Goal: Find specific page/section: Find specific page/section

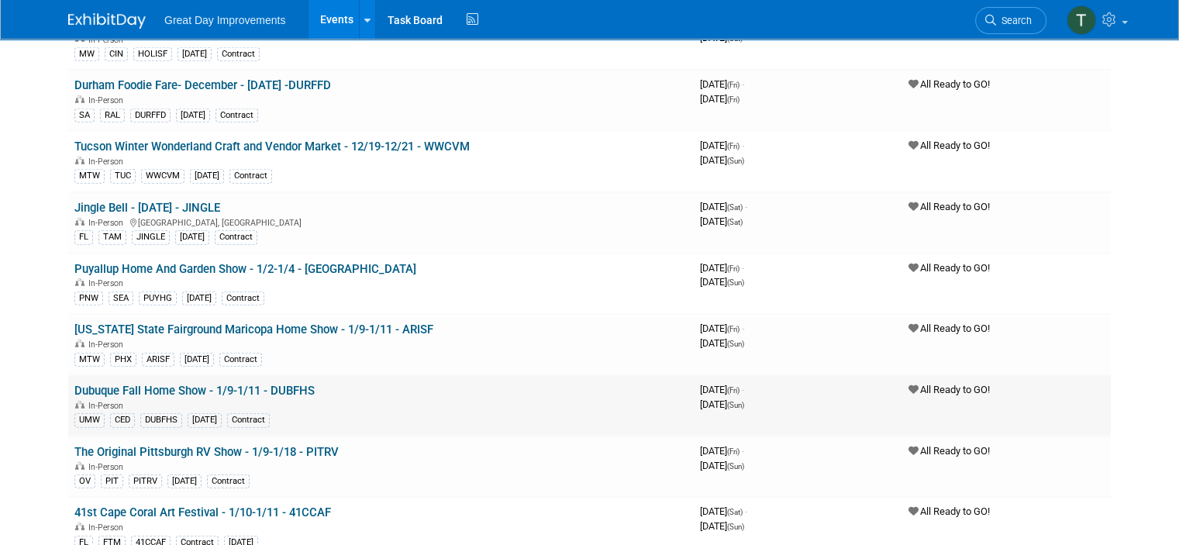
scroll to position [16226, 0]
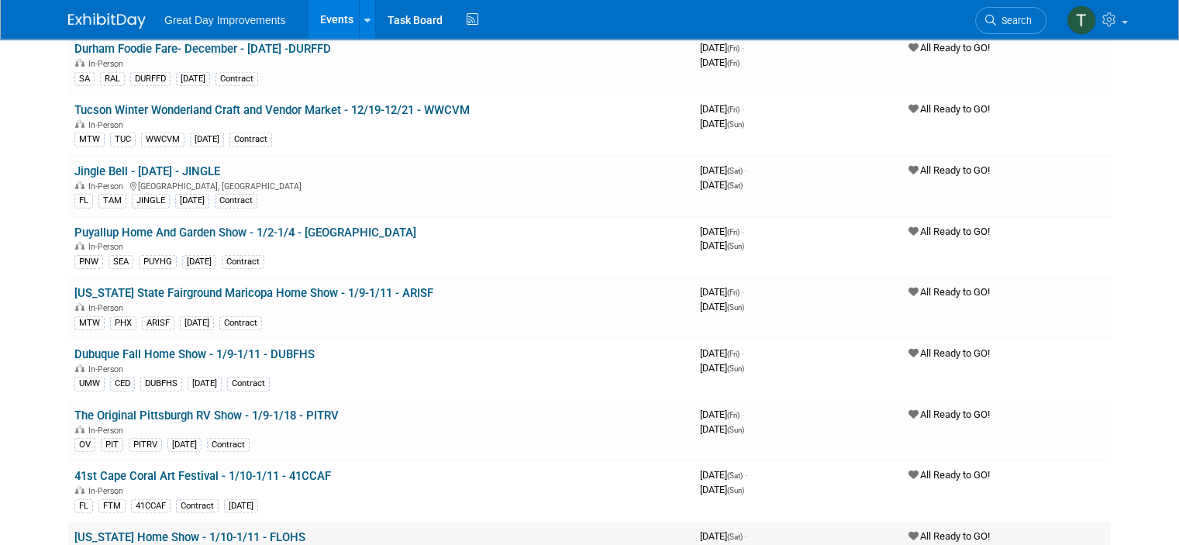
click at [233, 530] on link "[US_STATE] Home Show - 1/10-1/11 - FLOHS" at bounding box center [189, 537] width 231 height 14
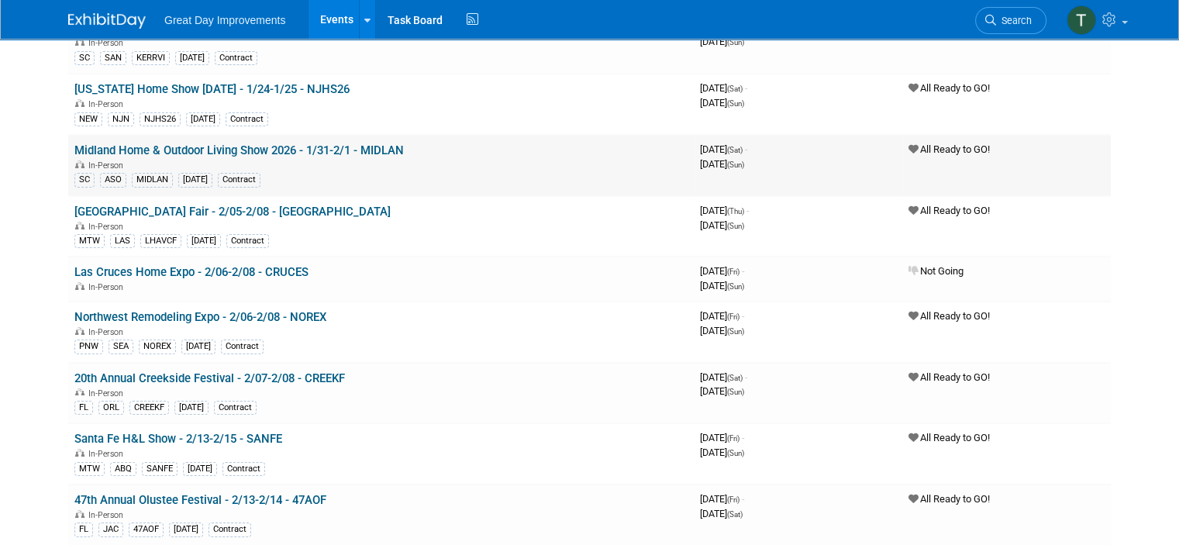
scroll to position [17389, 0]
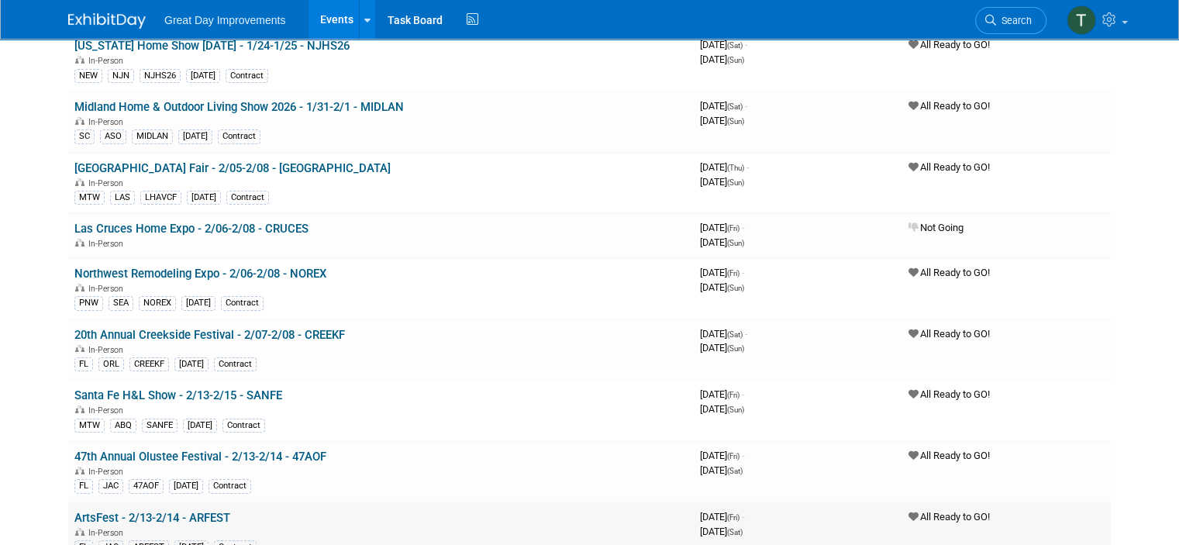
click at [214, 511] on link "ArtsFest - 2/13-2/14 - ARFEST" at bounding box center [152, 518] width 156 height 14
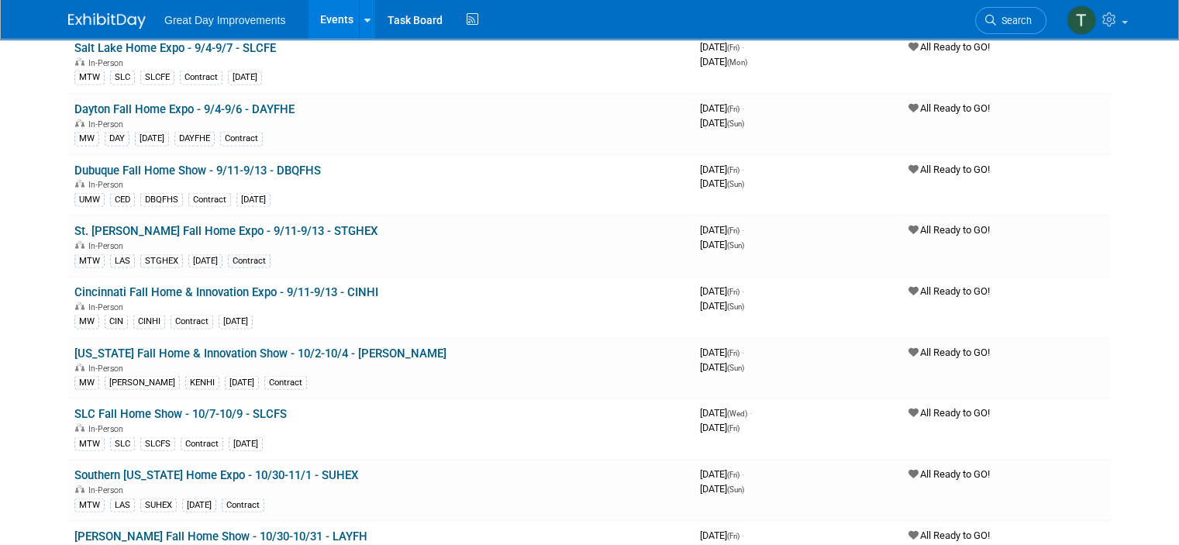
scroll to position [20801, 0]
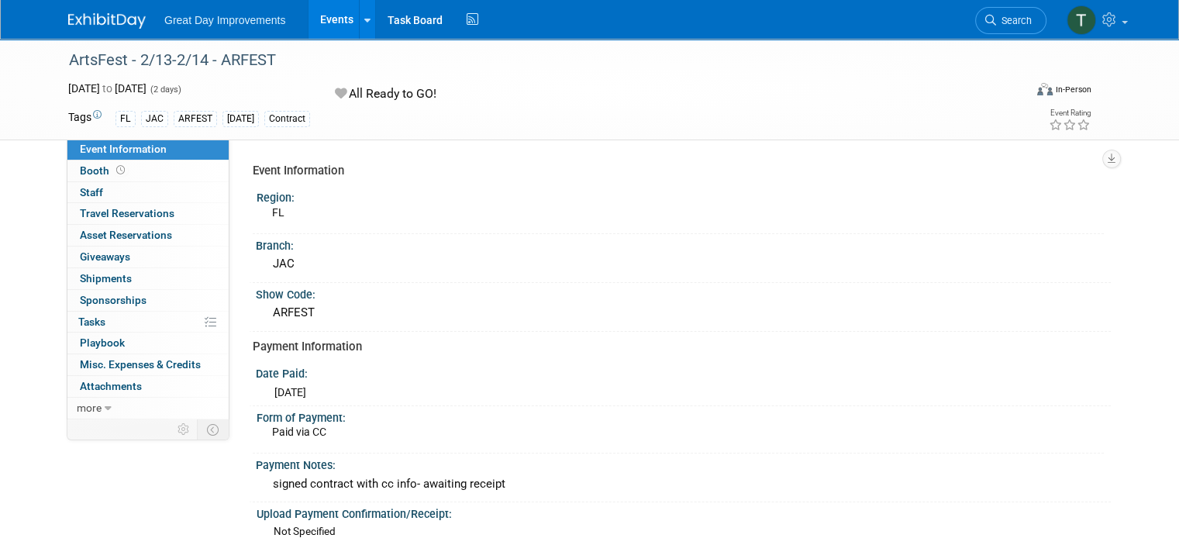
drag, startPoint x: 261, startPoint y: 58, endPoint x: 50, endPoint y: 61, distance: 211.0
click at [64, 61] on div "ArtsFest - 2/13-2/14 - ARFEST" at bounding box center [534, 61] width 941 height 28
copy div "ArtsFest - 2/13-2/14 - ARFEST"
